Goal: Task Accomplishment & Management: Manage account settings

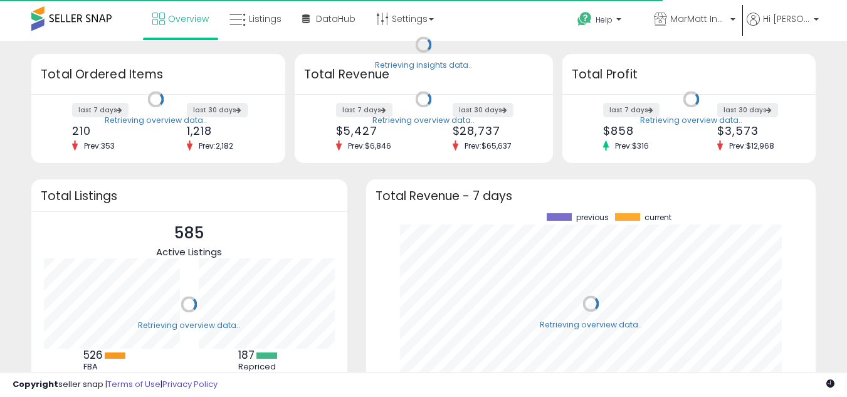
scroll to position [174, 425]
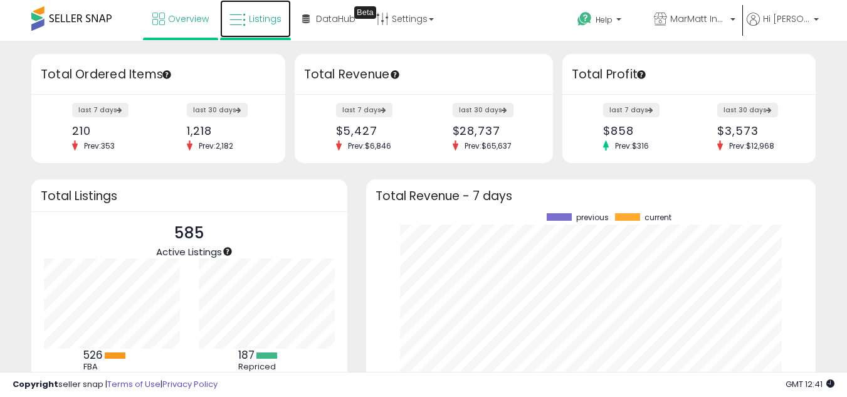
click at [268, 29] on link "Listings" at bounding box center [255, 19] width 71 height 38
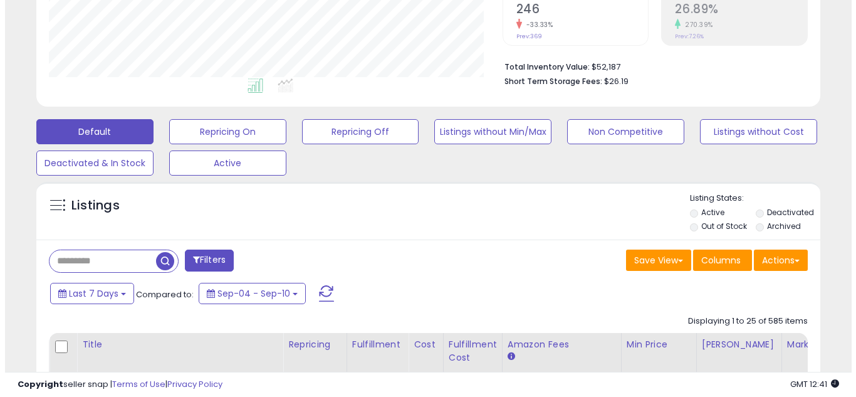
scroll to position [257, 454]
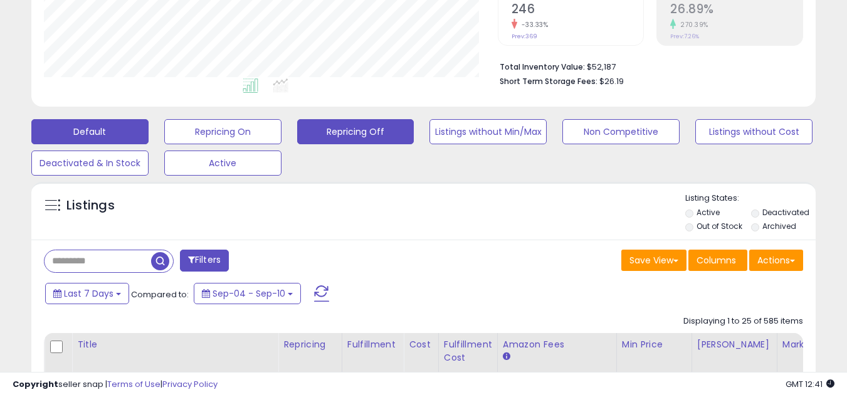
click at [326, 125] on button "Repricing Off" at bounding box center [355, 131] width 117 height 25
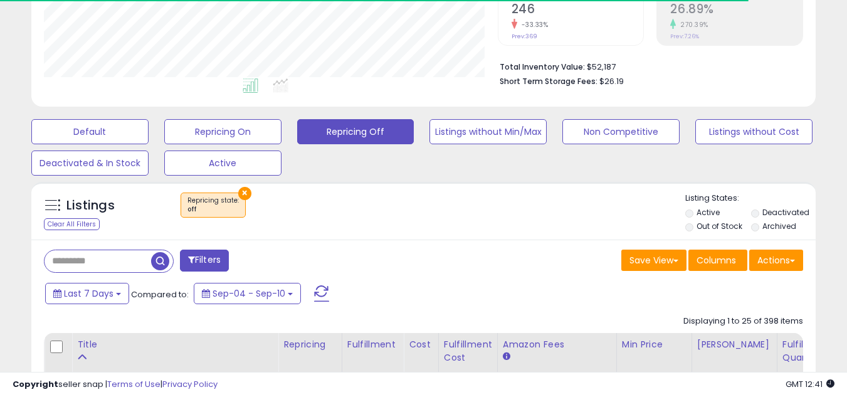
scroll to position [626367, 626170]
click at [698, 227] on label "Out of Stock" at bounding box center [719, 226] width 46 height 11
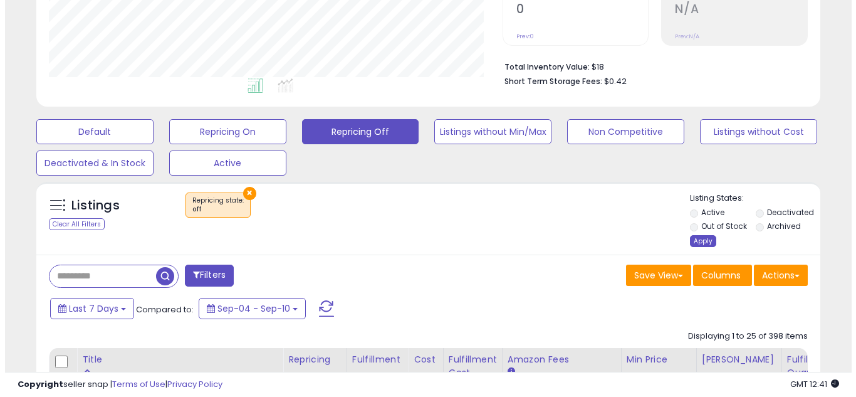
scroll to position [257, 454]
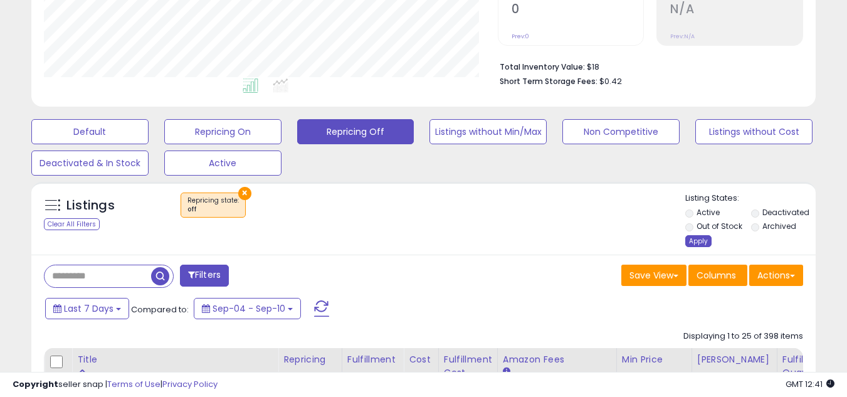
click at [694, 243] on div "Apply" at bounding box center [698, 241] width 26 height 12
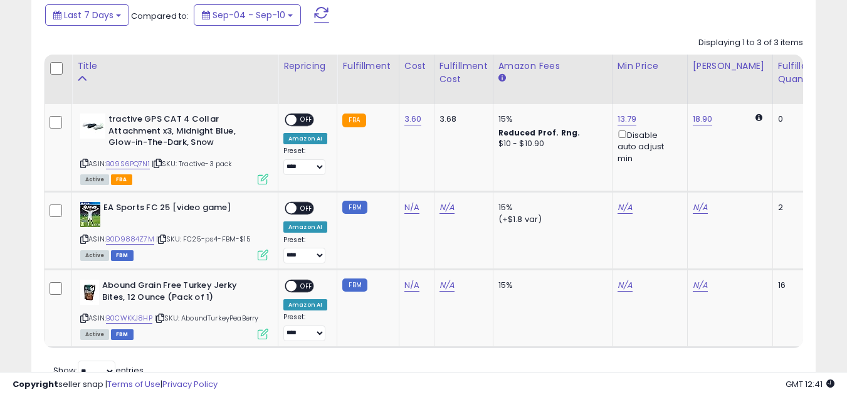
scroll to position [555, 0]
click at [308, 115] on span "OFF" at bounding box center [306, 119] width 20 height 11
click at [139, 235] on link "B0D9884Z7M" at bounding box center [130, 238] width 48 height 11
click at [414, 212] on link "N/A" at bounding box center [411, 207] width 15 height 13
type input "**"
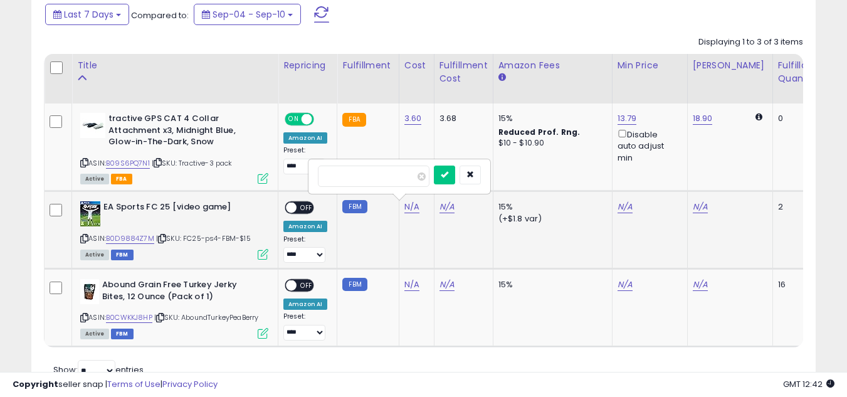
click button "submit" at bounding box center [444, 174] width 21 height 19
click at [627, 207] on link "N/A" at bounding box center [624, 207] width 15 height 13
type input "*****"
click button "submit" at bounding box center [656, 162] width 21 height 19
click at [627, 203] on link "41.49" at bounding box center [627, 207] width 21 height 13
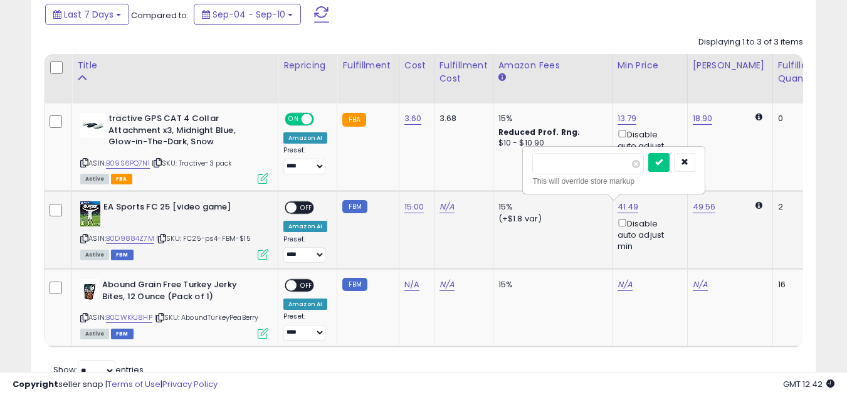
type input "*****"
click button "submit" at bounding box center [658, 162] width 21 height 19
click at [296, 207] on span "OFF" at bounding box center [306, 207] width 20 height 11
click at [140, 317] on link "B0CWKKJ8HP" at bounding box center [129, 317] width 46 height 11
click at [407, 286] on link "N/A" at bounding box center [411, 284] width 15 height 13
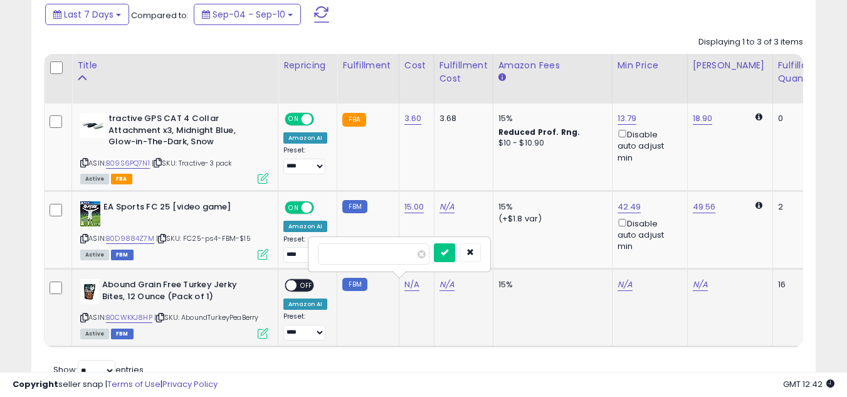
type input "****"
click button "submit" at bounding box center [444, 252] width 21 height 19
click at [288, 289] on span at bounding box center [291, 285] width 11 height 11
click at [617, 286] on link "N/A" at bounding box center [624, 284] width 15 height 13
type input "**"
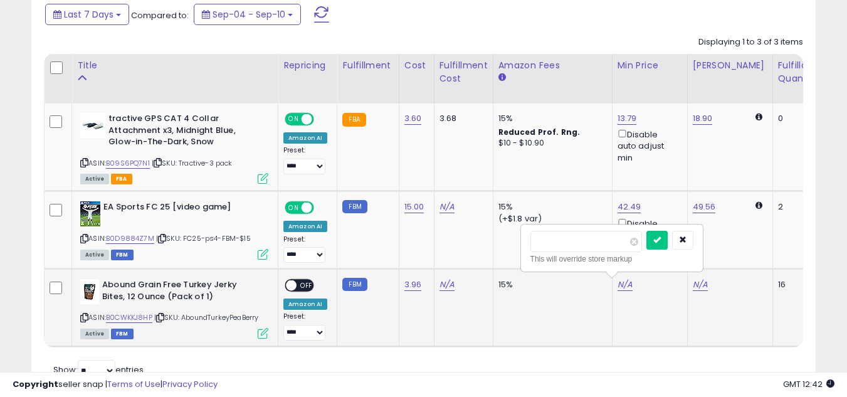
click button "submit" at bounding box center [656, 240] width 21 height 19
click at [309, 284] on span "OFF" at bounding box center [306, 285] width 20 height 11
